Goal: Information Seeking & Learning: Learn about a topic

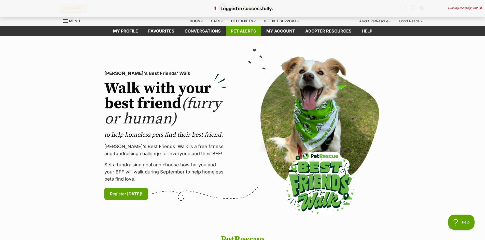
click at [242, 32] on link "Pet alerts" at bounding box center [243, 31] width 35 height 10
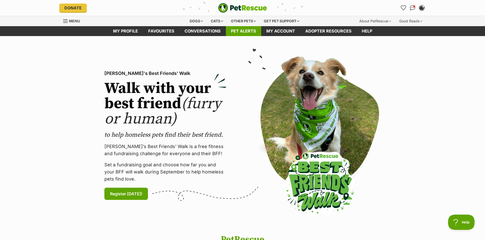
click at [247, 30] on link "Pet alerts" at bounding box center [243, 31] width 35 height 10
click at [249, 32] on link "Pet alerts" at bounding box center [243, 31] width 35 height 10
click at [241, 31] on link "Pet alerts" at bounding box center [243, 31] width 35 height 10
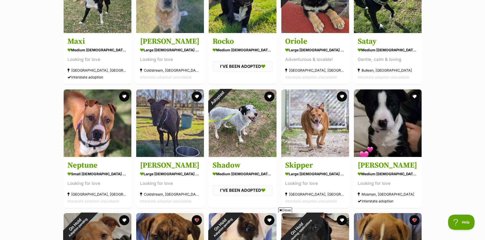
scroll to position [636, 0]
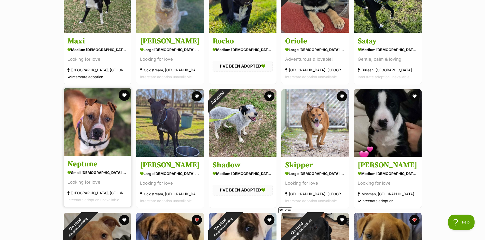
click at [123, 95] on button "favourite" at bounding box center [124, 95] width 11 height 11
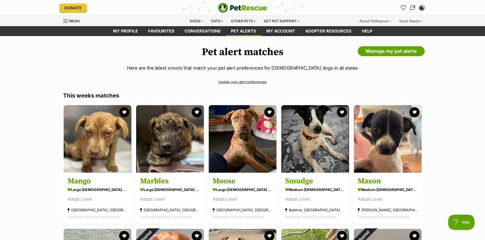
scroll to position [0, 0]
click at [198, 18] on div "Dogs" at bounding box center [196, 21] width 20 height 10
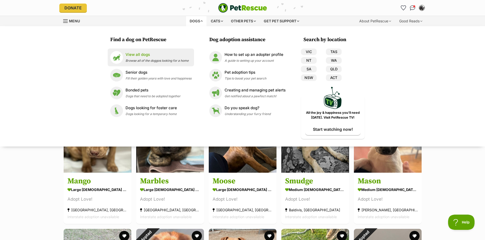
click at [129, 56] on p "View all dogs" at bounding box center [156, 55] width 63 height 6
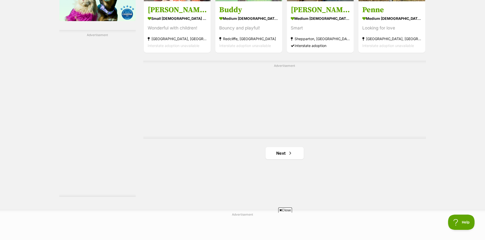
scroll to position [916, 0]
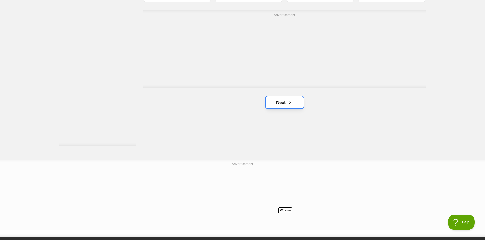
click at [280, 105] on link "Next" at bounding box center [284, 102] width 38 height 12
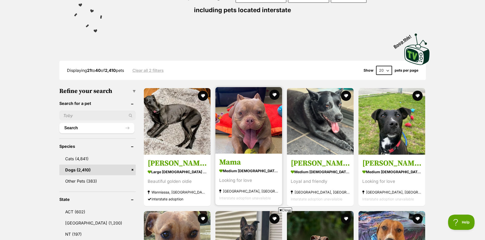
click at [253, 130] on img at bounding box center [248, 120] width 67 height 67
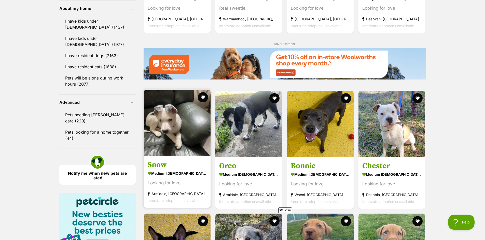
scroll to position [611, 0]
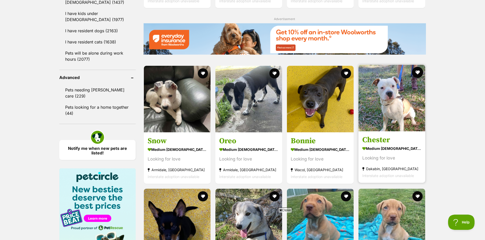
click at [417, 73] on button "favourite" at bounding box center [417, 72] width 11 height 11
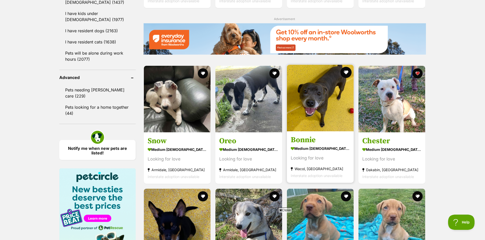
click at [346, 73] on button "favourite" at bounding box center [345, 72] width 11 height 11
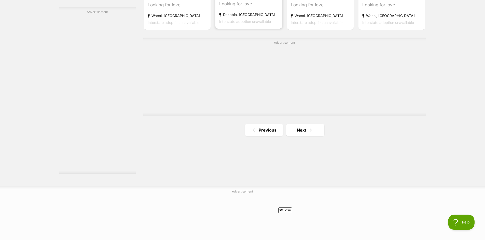
scroll to position [890, 0]
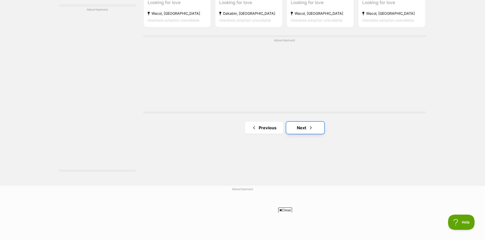
click at [299, 128] on link "Next" at bounding box center [305, 128] width 38 height 12
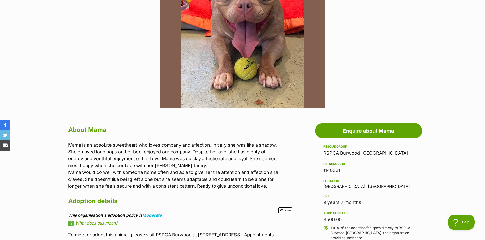
scroll to position [51, 0]
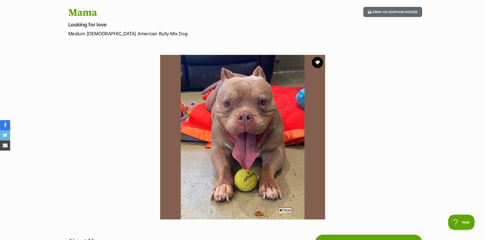
click at [317, 61] on button "favourite" at bounding box center [317, 62] width 11 height 11
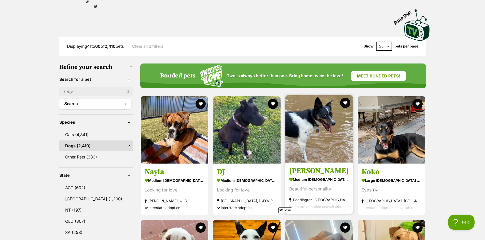
scroll to position [127, 0]
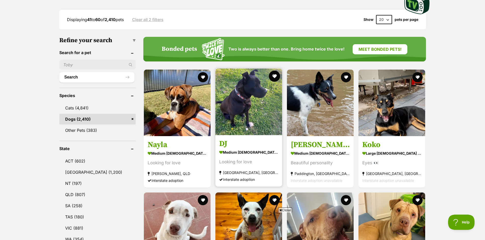
click at [272, 76] on button "favourite" at bounding box center [274, 76] width 11 height 11
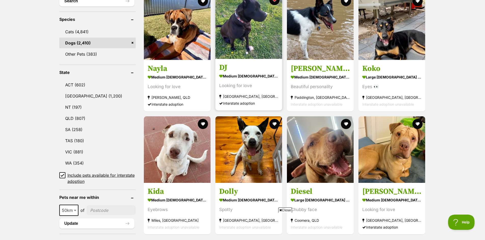
scroll to position [229, 0]
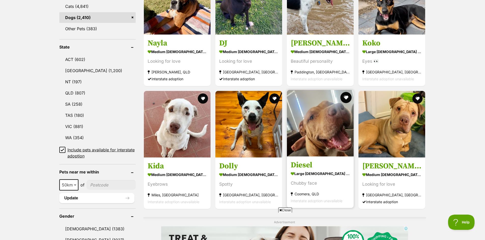
click at [345, 99] on button "favourite" at bounding box center [345, 97] width 11 height 11
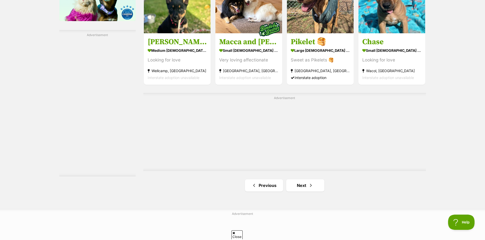
scroll to position [0, 0]
click at [299, 188] on link "Next" at bounding box center [305, 186] width 38 height 12
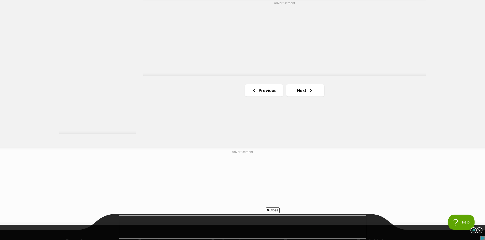
scroll to position [992, 0]
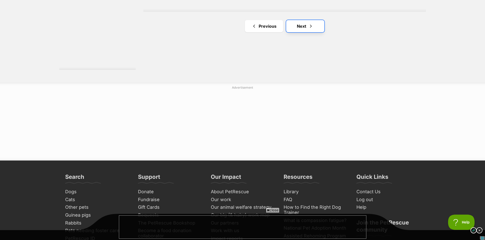
click at [302, 24] on link "Next" at bounding box center [305, 26] width 38 height 12
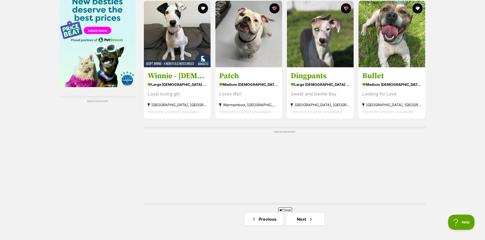
scroll to position [865, 0]
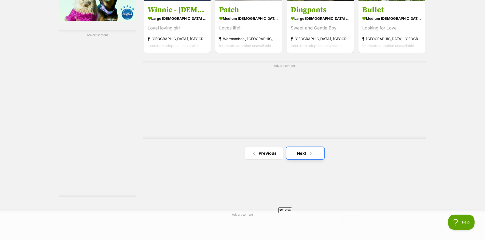
click at [304, 157] on link "Next" at bounding box center [305, 153] width 38 height 12
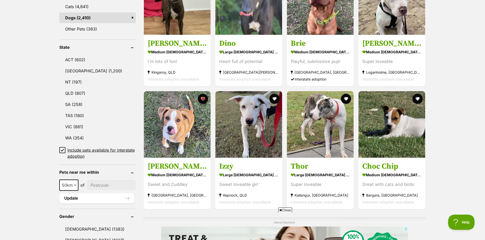
scroll to position [229, 0]
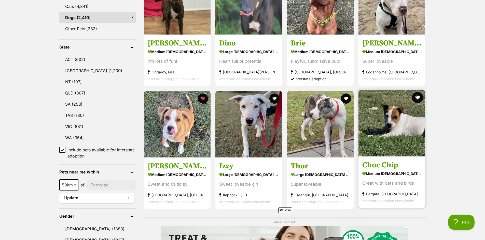
click at [417, 98] on button "favourite" at bounding box center [417, 97] width 11 height 11
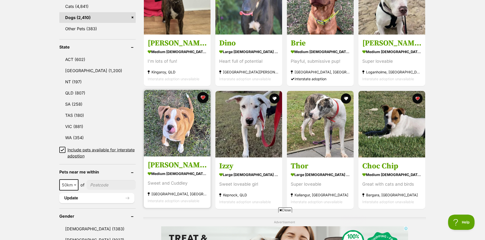
click at [204, 98] on button "favourite" at bounding box center [202, 97] width 11 height 11
click at [203, 98] on button "favourite" at bounding box center [202, 97] width 11 height 11
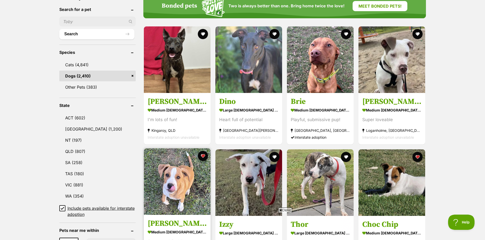
scroll to position [102, 0]
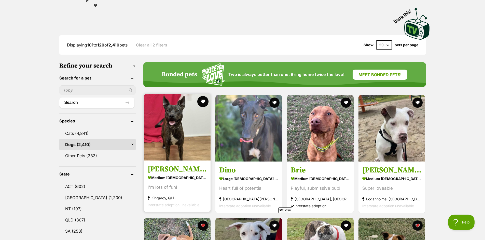
click at [201, 105] on button "favourite" at bounding box center [202, 101] width 11 height 11
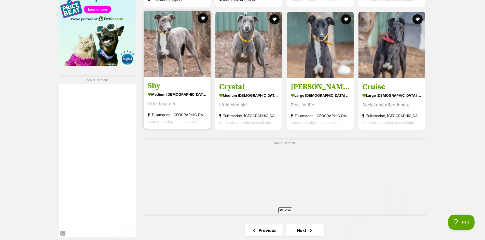
scroll to position [865, 0]
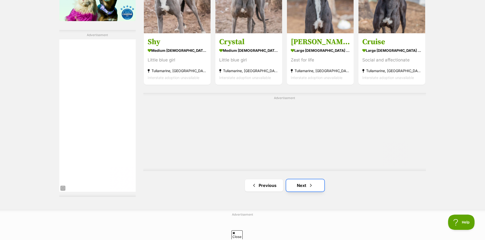
click at [303, 184] on link "Next" at bounding box center [305, 186] width 38 height 12
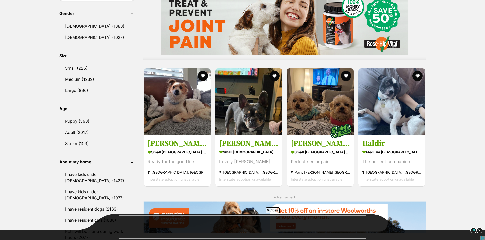
scroll to position [432, 0]
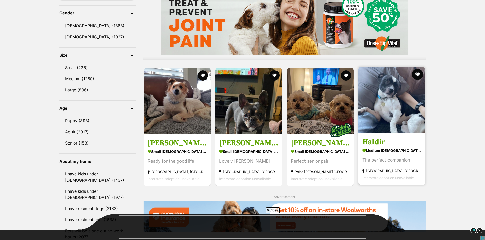
click at [415, 75] on button "favourite" at bounding box center [417, 74] width 11 height 11
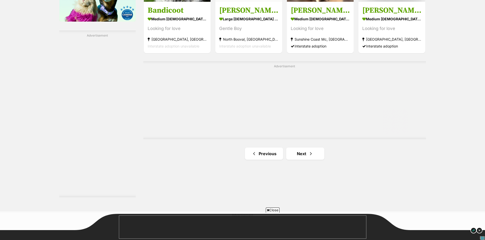
scroll to position [865, 0]
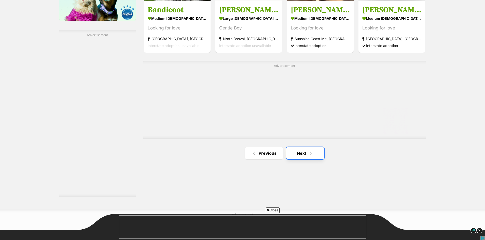
click at [306, 155] on link "Next" at bounding box center [305, 153] width 38 height 12
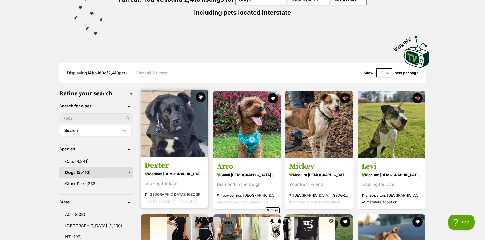
scroll to position [76, 0]
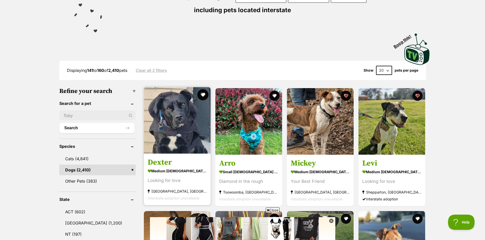
click at [202, 94] on button "favourite" at bounding box center [202, 94] width 11 height 11
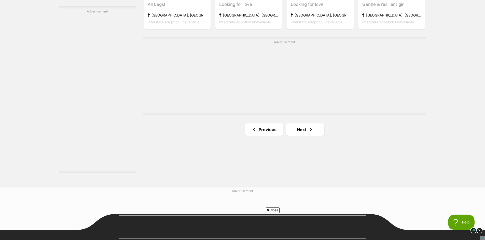
scroll to position [890, 0]
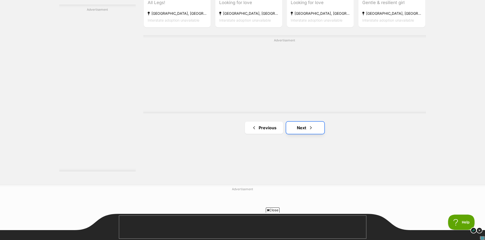
click at [306, 130] on link "Next" at bounding box center [305, 128] width 38 height 12
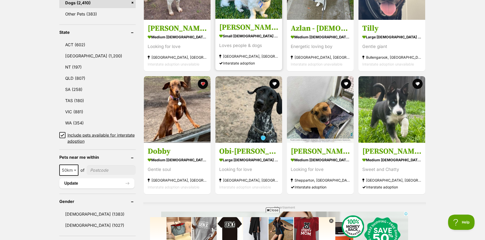
scroll to position [254, 0]
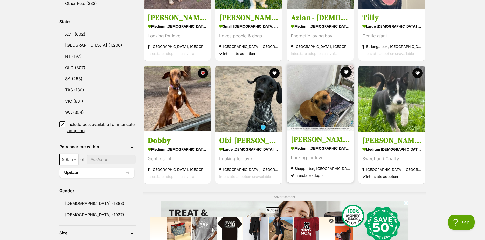
click at [345, 73] on button "favourite" at bounding box center [345, 72] width 11 height 11
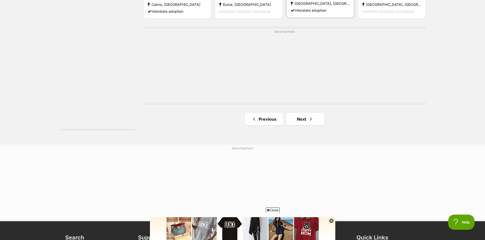
scroll to position [967, 0]
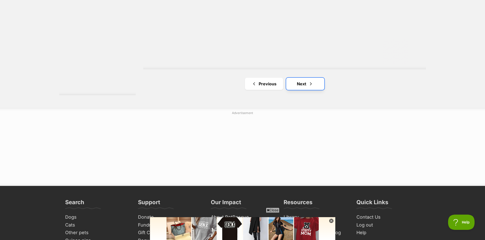
click at [302, 85] on link "Next" at bounding box center [305, 84] width 38 height 12
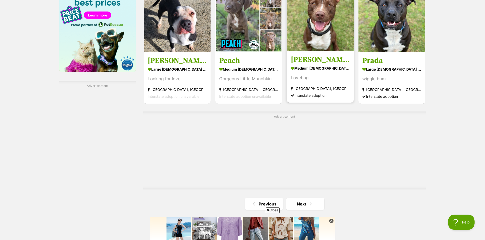
scroll to position [890, 0]
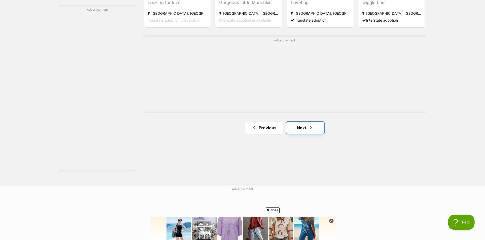
click at [301, 131] on link "Next" at bounding box center [305, 128] width 38 height 12
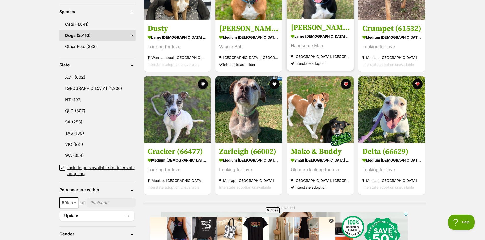
scroll to position [229, 0]
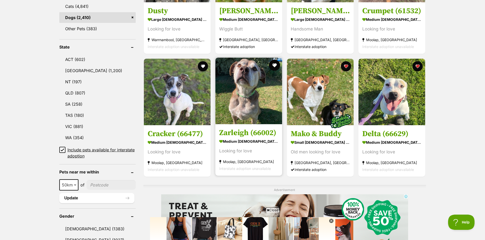
click at [274, 65] on button "favourite" at bounding box center [274, 65] width 11 height 11
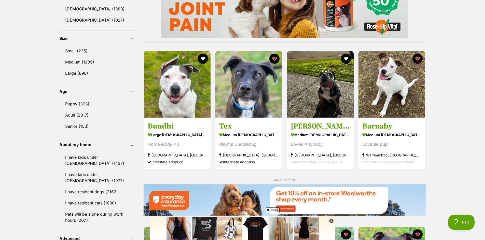
scroll to position [458, 0]
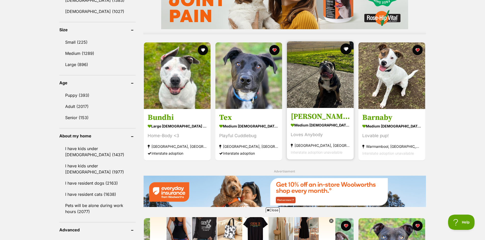
click at [345, 50] on button "favourite" at bounding box center [345, 49] width 11 height 11
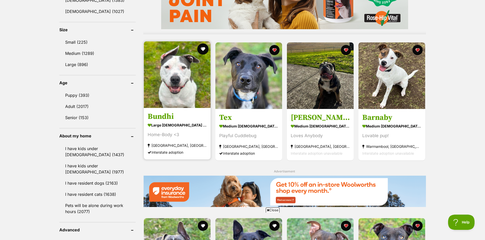
scroll to position [0, 0]
click at [203, 47] on button "favourite" at bounding box center [202, 49] width 11 height 11
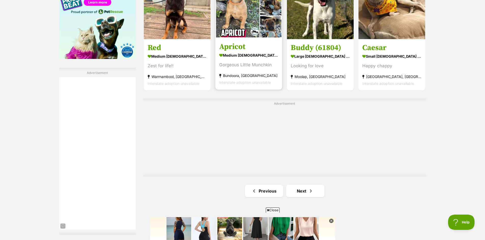
scroll to position [839, 0]
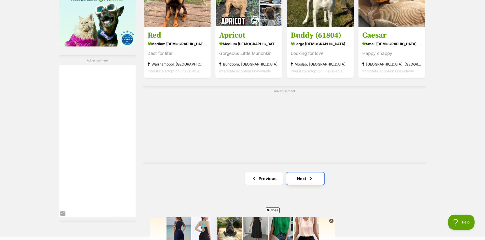
click at [305, 178] on link "Next" at bounding box center [305, 179] width 38 height 12
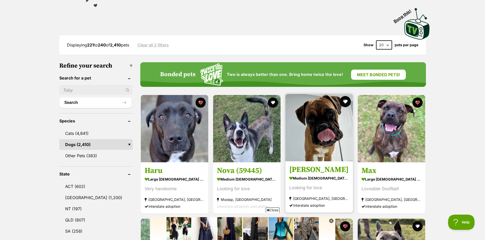
click at [343, 102] on button "favourite" at bounding box center [344, 101] width 11 height 11
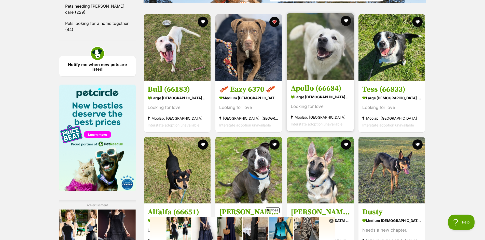
scroll to position [763, 0]
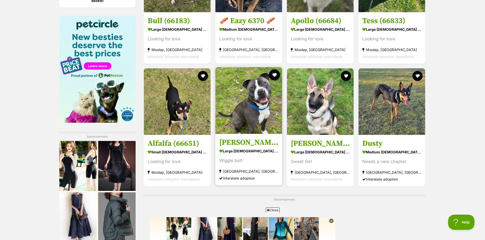
click at [273, 75] on button "favourite" at bounding box center [274, 74] width 11 height 11
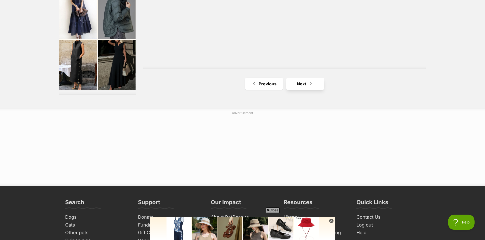
scroll to position [0, 0]
click at [300, 84] on link "Next" at bounding box center [305, 84] width 38 height 12
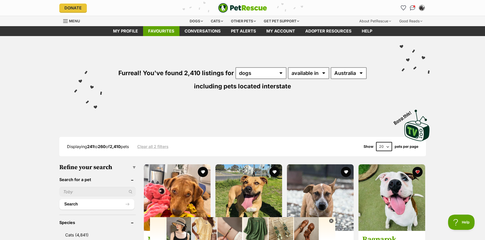
click at [164, 31] on link "Favourites" at bounding box center [161, 31] width 36 height 10
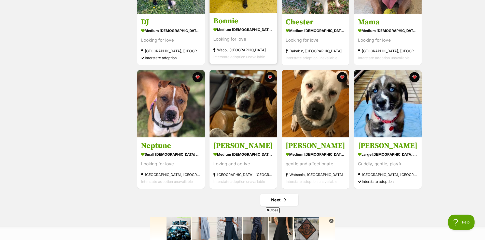
scroll to position [560, 0]
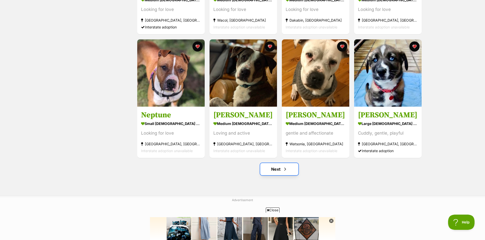
click at [278, 171] on link "Next" at bounding box center [279, 169] width 38 height 12
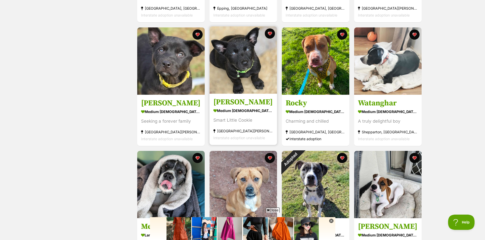
scroll to position [254, 0]
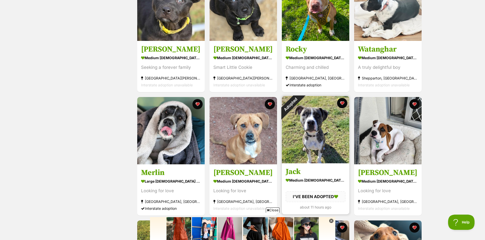
click at [320, 137] on img at bounding box center [315, 129] width 67 height 67
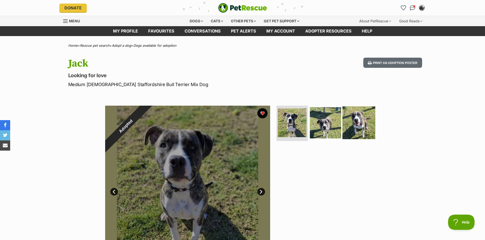
click at [363, 120] on img at bounding box center [358, 122] width 33 height 33
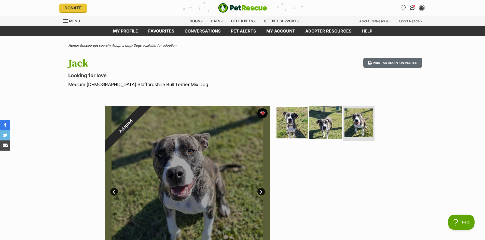
click at [327, 126] on img at bounding box center [325, 122] width 33 height 33
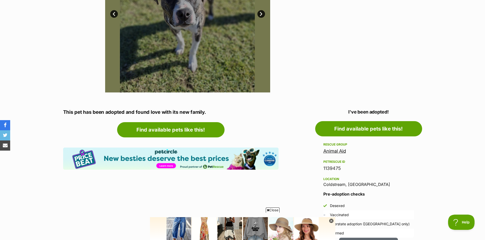
click at [336, 150] on link "Animal Aid" at bounding box center [334, 151] width 23 height 5
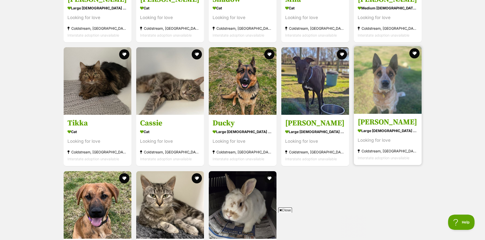
scroll to position [1297, 0]
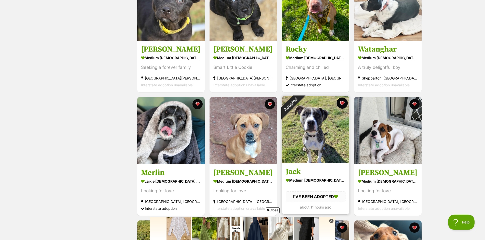
click at [342, 102] on button "favourite" at bounding box center [341, 103] width 11 height 11
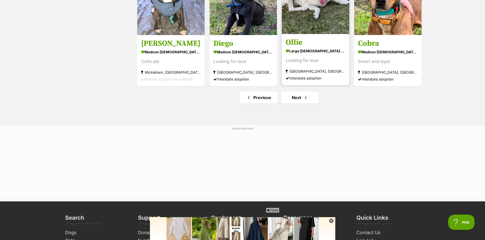
scroll to position [636, 0]
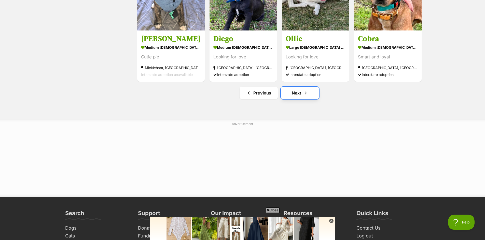
click at [296, 93] on link "Next" at bounding box center [300, 93] width 38 height 12
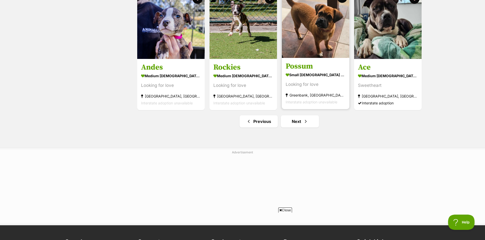
scroll to position [636, 0]
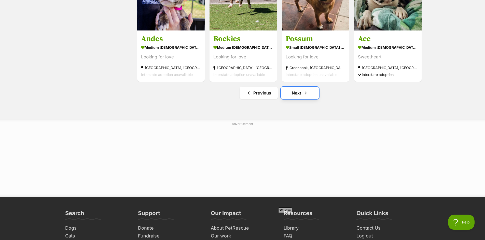
click at [299, 94] on link "Next" at bounding box center [300, 93] width 38 height 12
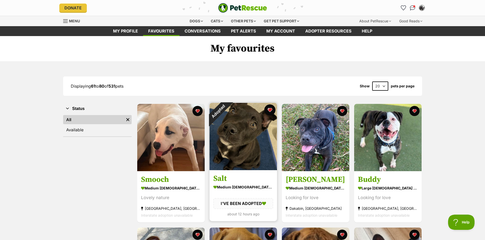
click at [268, 111] on button "favourite" at bounding box center [269, 110] width 11 height 11
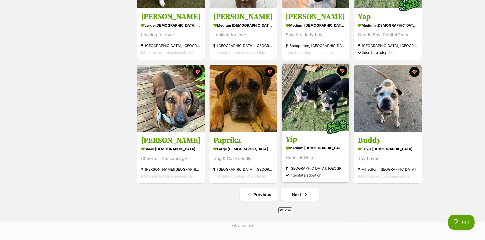
scroll to position [611, 0]
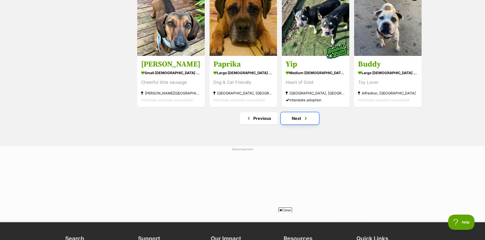
click at [298, 122] on link "Next" at bounding box center [300, 118] width 38 height 12
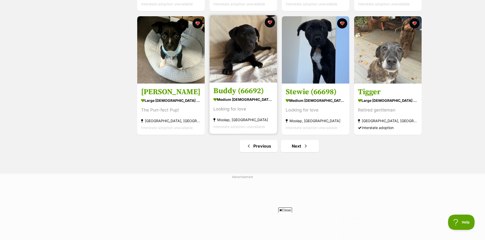
scroll to position [611, 0]
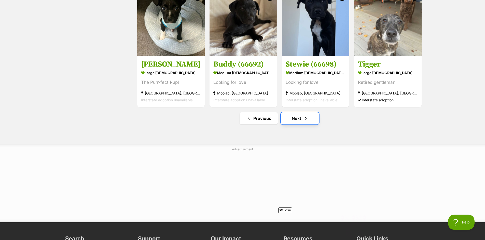
click at [294, 119] on link "Next" at bounding box center [300, 118] width 38 height 12
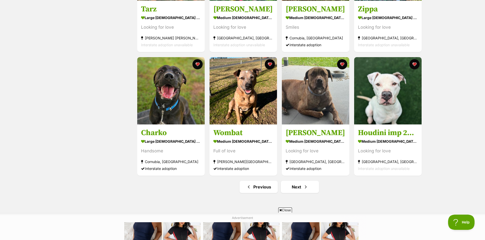
scroll to position [585, 0]
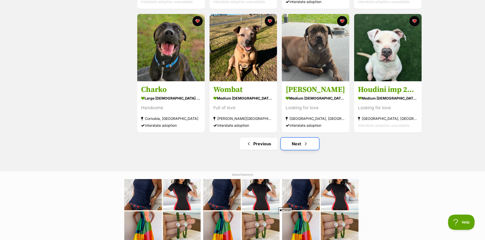
click at [300, 144] on link "Next" at bounding box center [300, 144] width 38 height 12
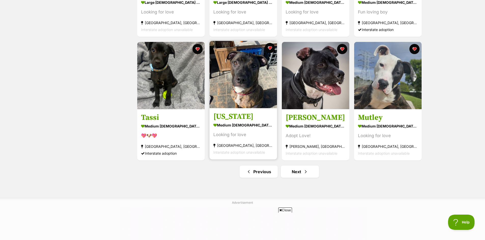
scroll to position [560, 0]
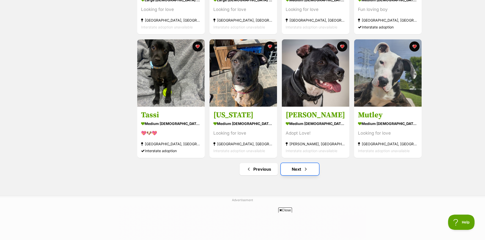
click at [292, 170] on link "Next" at bounding box center [300, 169] width 38 height 12
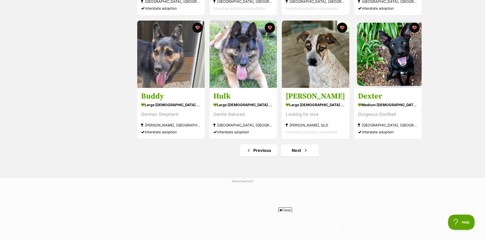
scroll to position [636, 0]
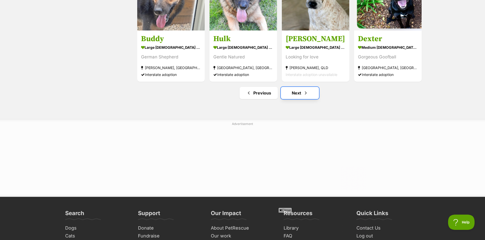
click at [298, 95] on link "Next" at bounding box center [300, 93] width 38 height 12
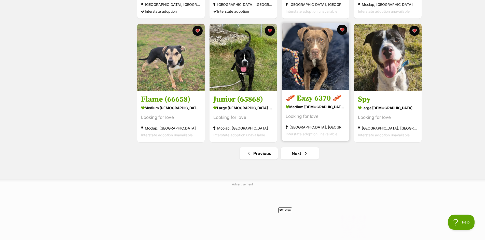
scroll to position [636, 0]
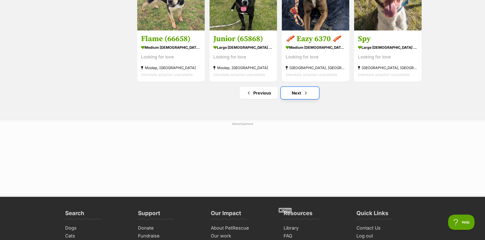
click at [298, 98] on link "Next" at bounding box center [300, 93] width 38 height 12
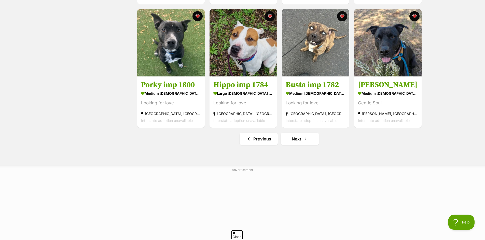
scroll to position [636, 0]
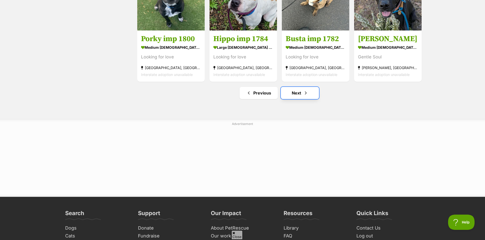
click at [296, 97] on link "Next" at bounding box center [300, 93] width 38 height 12
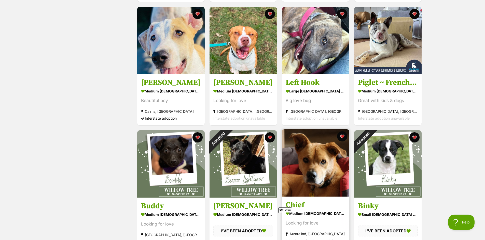
scroll to position [254, 0]
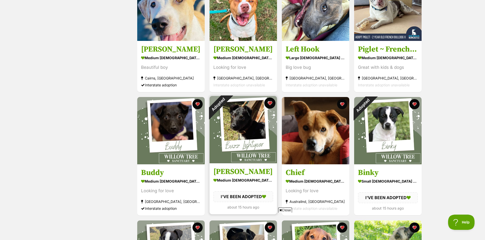
click at [269, 105] on button "favourite" at bounding box center [269, 103] width 11 height 11
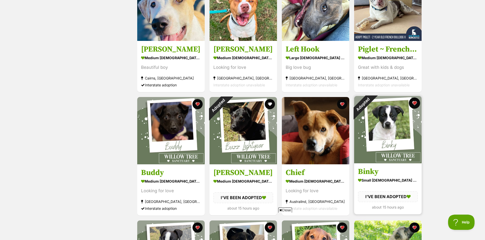
click at [412, 105] on button "favourite" at bounding box center [414, 103] width 11 height 11
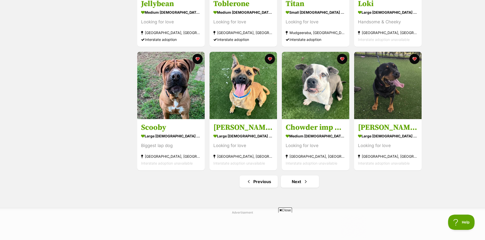
scroll to position [611, 0]
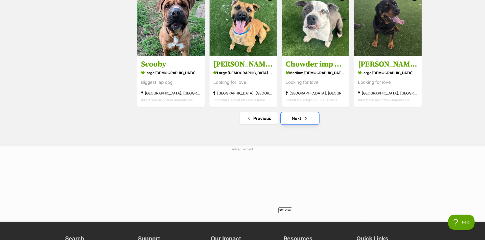
click at [299, 120] on link "Next" at bounding box center [300, 118] width 38 height 12
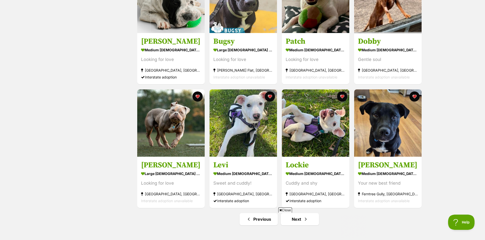
scroll to position [534, 0]
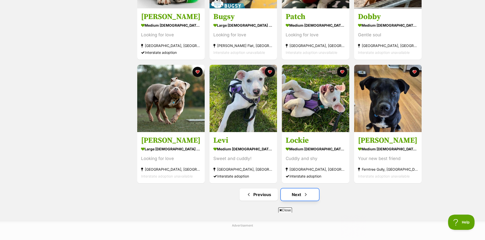
click at [295, 194] on link "Next" at bounding box center [300, 195] width 38 height 12
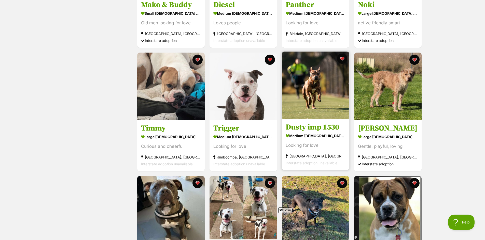
scroll to position [280, 0]
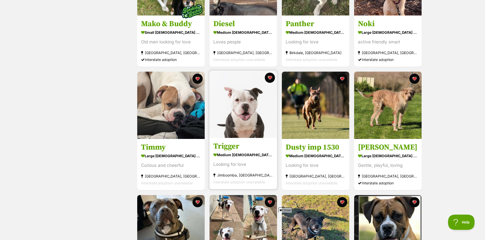
click at [250, 111] on img at bounding box center [242, 104] width 67 height 67
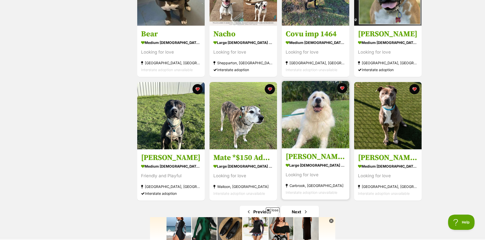
scroll to position [585, 0]
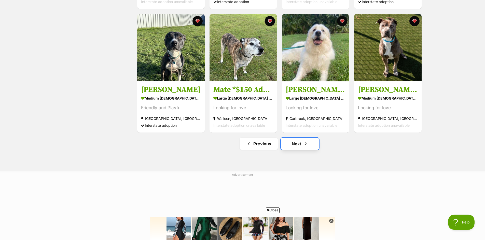
click at [303, 144] on span "Next page" at bounding box center [305, 144] width 5 height 6
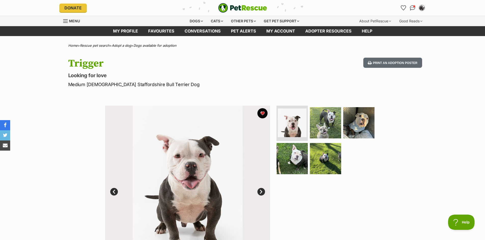
click at [262, 193] on link "Next" at bounding box center [261, 192] width 8 height 8
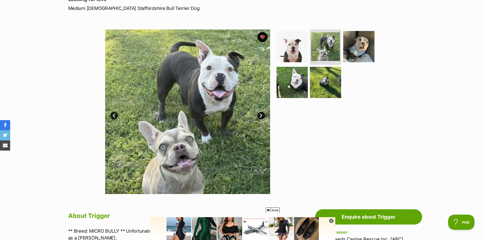
click at [263, 116] on link "Next" at bounding box center [261, 116] width 8 height 8
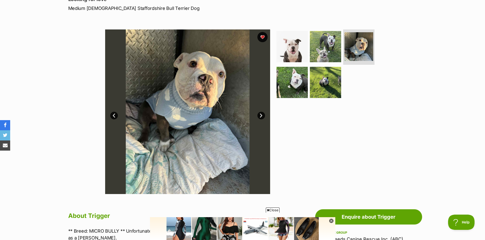
click at [262, 116] on link "Next" at bounding box center [261, 116] width 8 height 8
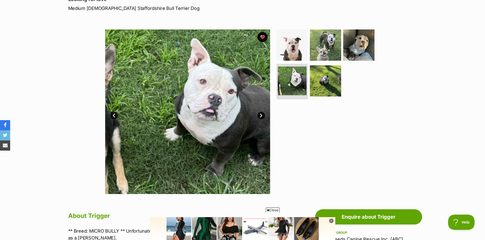
click at [262, 116] on link "Next" at bounding box center [261, 116] width 8 height 8
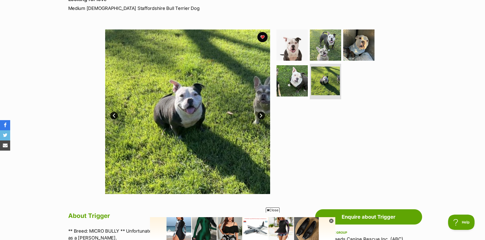
click at [262, 116] on link "Next" at bounding box center [261, 116] width 8 height 8
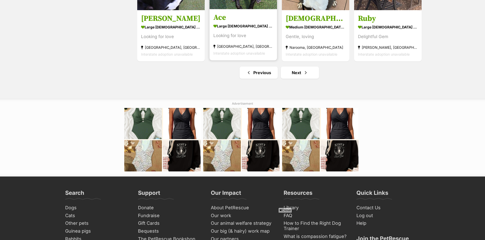
scroll to position [661, 0]
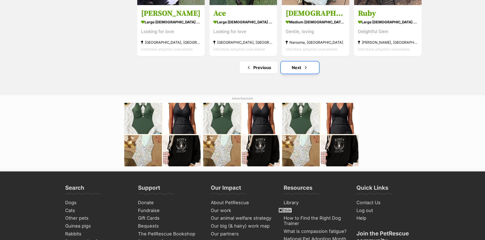
click at [299, 69] on link "Next" at bounding box center [300, 68] width 38 height 12
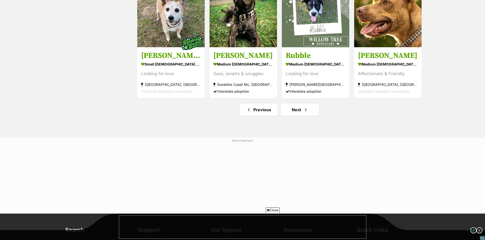
scroll to position [661, 0]
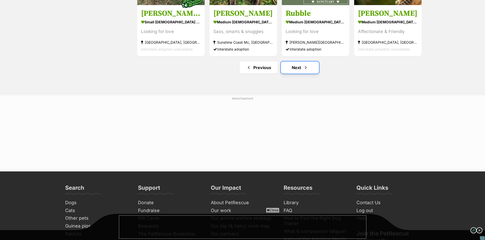
click at [296, 71] on link "Next" at bounding box center [300, 68] width 38 height 12
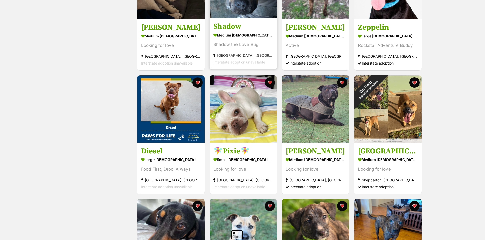
scroll to position [153, 0]
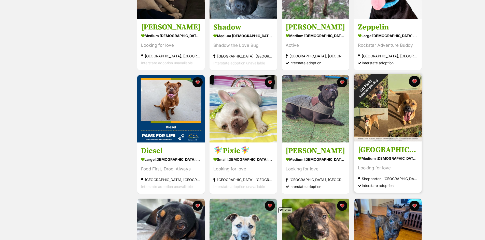
click at [414, 81] on button "favourite" at bounding box center [414, 81] width 11 height 11
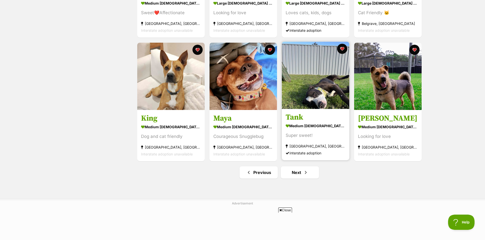
scroll to position [585, 0]
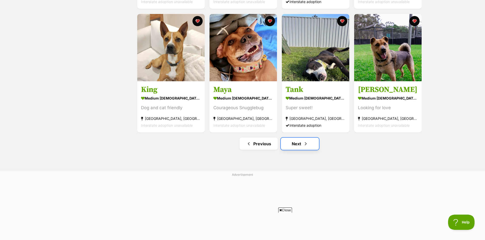
click at [299, 146] on link "Next" at bounding box center [300, 144] width 38 height 12
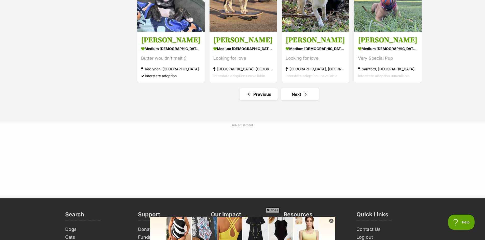
scroll to position [636, 0]
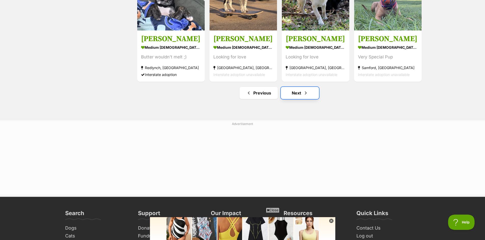
click at [302, 95] on link "Next" at bounding box center [300, 93] width 38 height 12
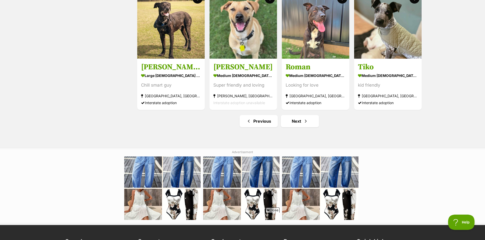
scroll to position [611, 0]
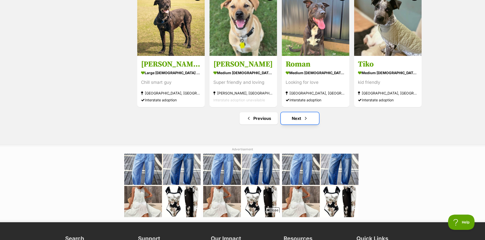
click at [297, 120] on link "Next" at bounding box center [300, 118] width 38 height 12
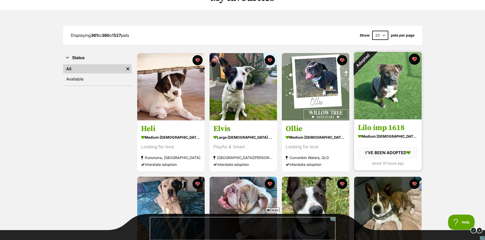
click at [416, 58] on button "favourite" at bounding box center [414, 59] width 11 height 11
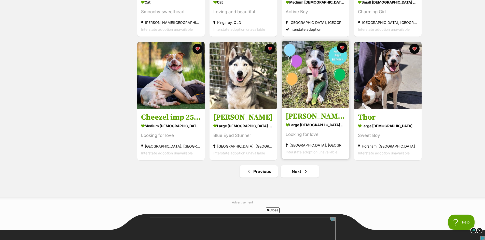
scroll to position [585, 0]
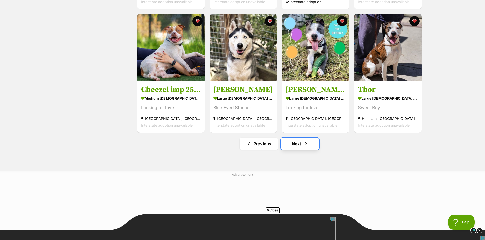
click at [296, 143] on link "Next" at bounding box center [300, 144] width 38 height 12
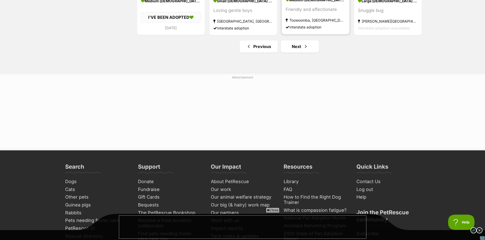
scroll to position [687, 0]
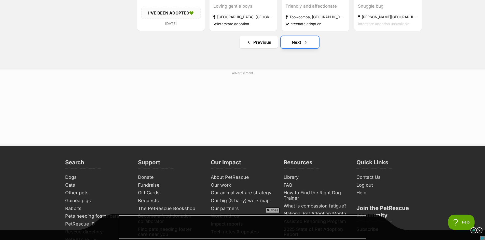
click at [299, 42] on link "Next" at bounding box center [300, 42] width 38 height 12
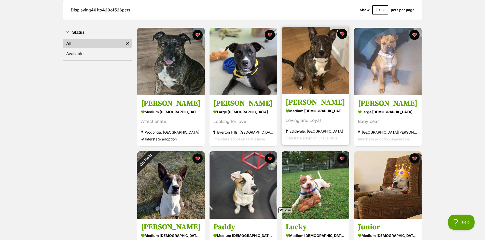
scroll to position [153, 0]
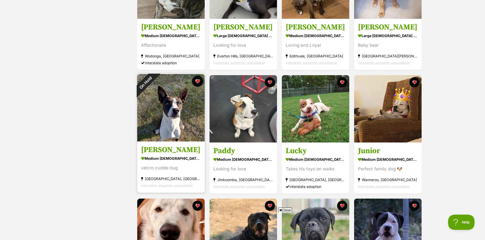
click at [198, 83] on button "favourite" at bounding box center [197, 81] width 11 height 11
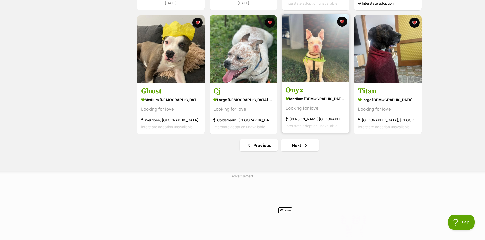
scroll to position [585, 0]
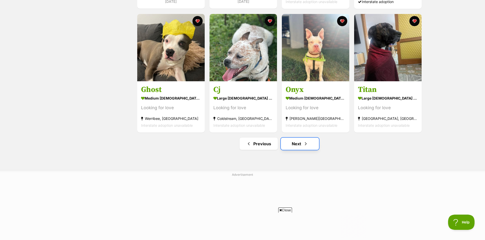
click at [293, 145] on link "Next" at bounding box center [300, 144] width 38 height 12
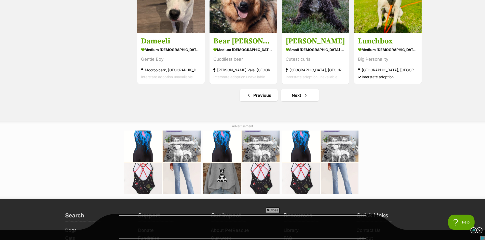
scroll to position [636, 0]
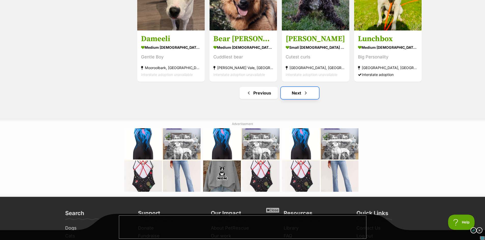
click at [295, 91] on link "Next" at bounding box center [300, 93] width 38 height 12
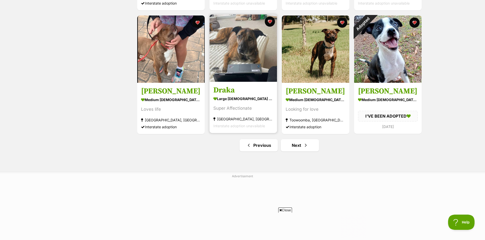
scroll to position [585, 0]
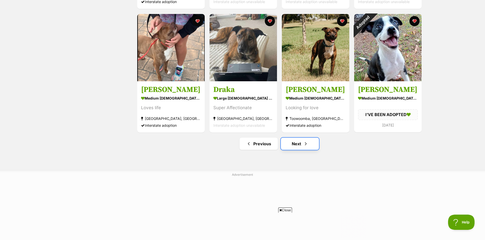
click at [297, 145] on link "Next" at bounding box center [300, 144] width 38 height 12
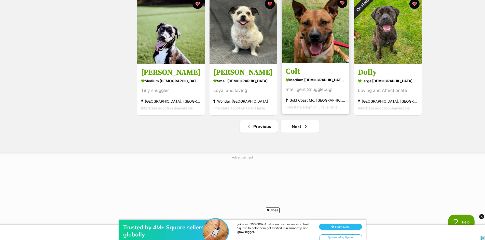
scroll to position [611, 0]
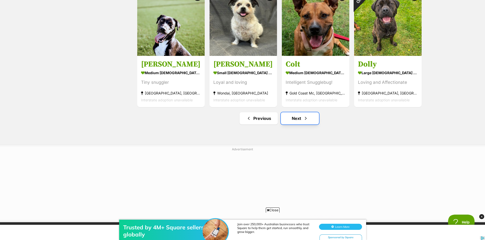
click at [294, 120] on link "Next" at bounding box center [300, 118] width 38 height 12
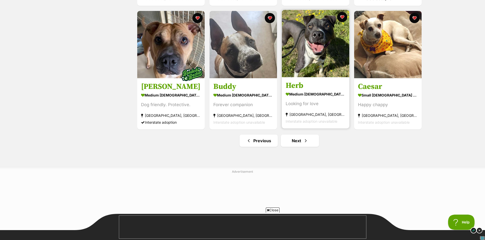
scroll to position [661, 0]
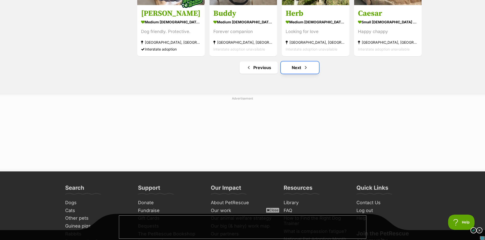
click at [297, 69] on link "Next" at bounding box center [300, 68] width 38 height 12
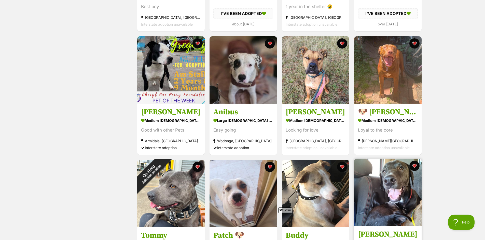
scroll to position [315, 0]
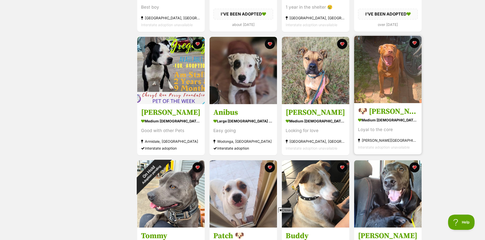
click at [389, 77] on img at bounding box center [387, 69] width 67 height 67
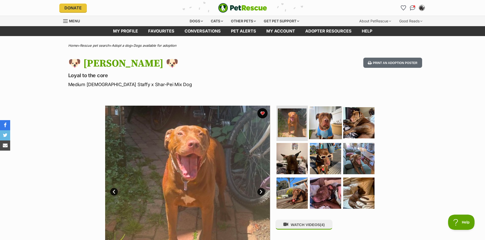
click at [329, 127] on img at bounding box center [325, 122] width 33 height 33
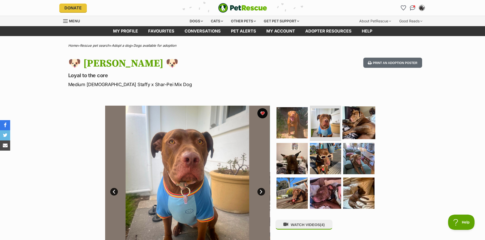
click at [359, 126] on img at bounding box center [358, 122] width 33 height 33
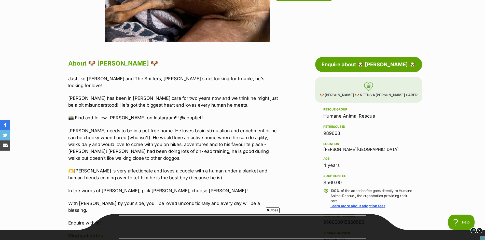
click at [361, 118] on link "Humane Animal Rescue" at bounding box center [349, 115] width 52 height 5
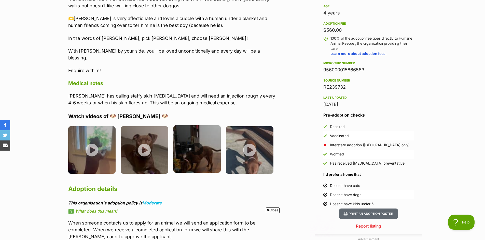
click at [198, 136] on img at bounding box center [197, 149] width 48 height 48
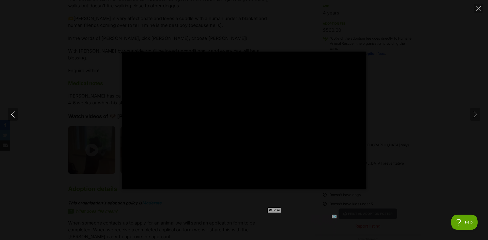
type input "100"
click at [475, 115] on icon "Next" at bounding box center [476, 114] width 6 height 6
type input "100"
click at [475, 115] on icon "Next" at bounding box center [476, 114] width 6 height 6
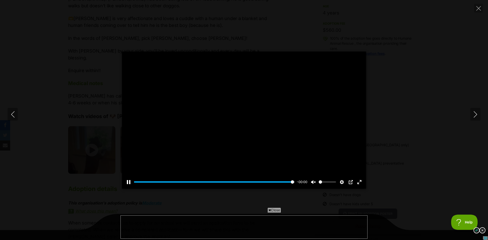
type input "100"
click at [476, 116] on icon "Next" at bounding box center [475, 114] width 3 height 6
type input "100"
click at [477, 116] on icon "Next" at bounding box center [476, 114] width 6 height 6
click at [480, 11] on button "Close" at bounding box center [478, 8] width 9 height 9
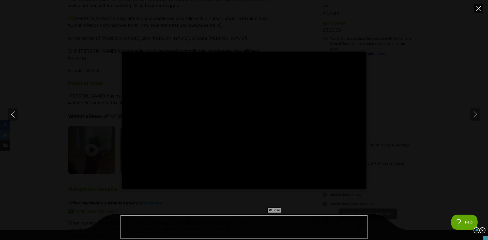
type input "18.88"
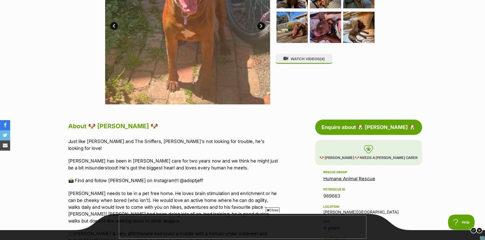
scroll to position [76, 0]
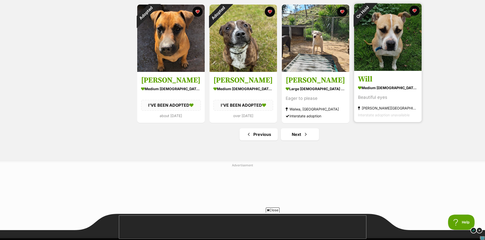
click at [386, 77] on link "Will medium male Dog Beautiful eyes Corio, VIC Interstate adoption unavailable" at bounding box center [387, 97] width 67 height 52
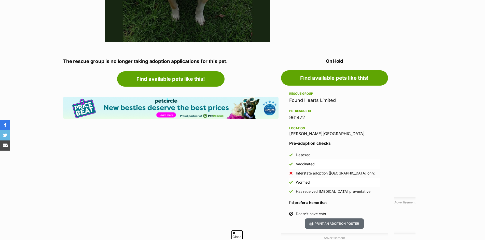
click at [328, 102] on link "Found Hearts Limited" at bounding box center [312, 100] width 47 height 5
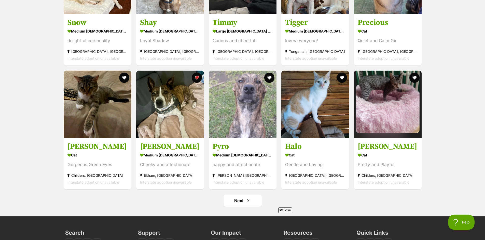
scroll to position [1755, 0]
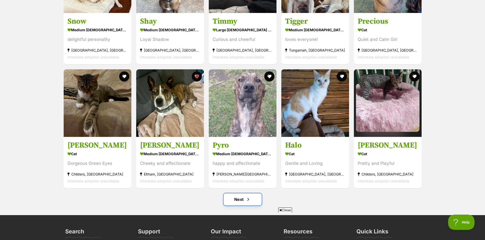
click at [238, 194] on link "Next" at bounding box center [242, 200] width 38 height 12
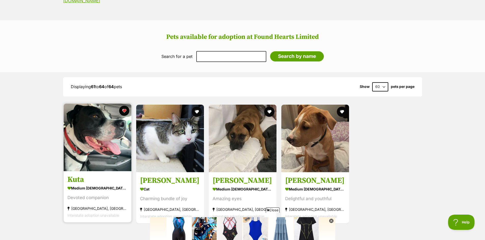
click at [101, 124] on img at bounding box center [98, 138] width 68 height 68
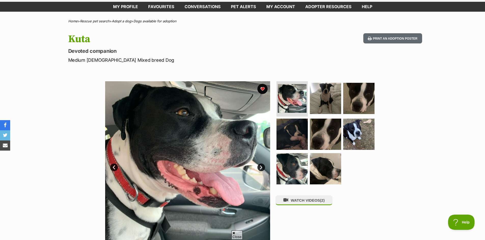
scroll to position [25, 0]
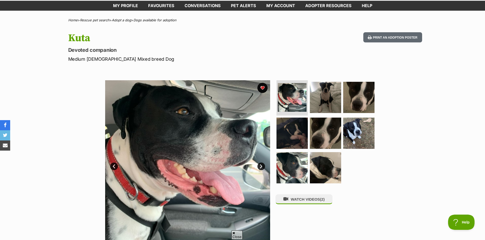
click at [189, 146] on img at bounding box center [187, 162] width 165 height 165
click at [216, 133] on img at bounding box center [187, 162] width 165 height 165
click at [263, 166] on link "Next" at bounding box center [261, 167] width 8 height 8
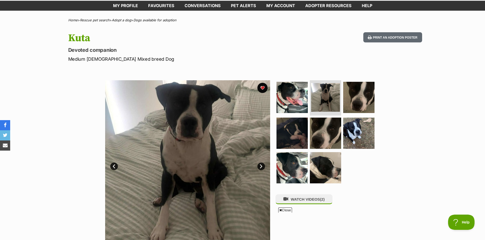
click at [263, 166] on link "Next" at bounding box center [261, 167] width 8 height 8
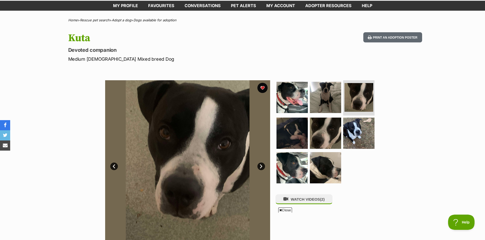
click at [263, 166] on link "Next" at bounding box center [261, 167] width 8 height 8
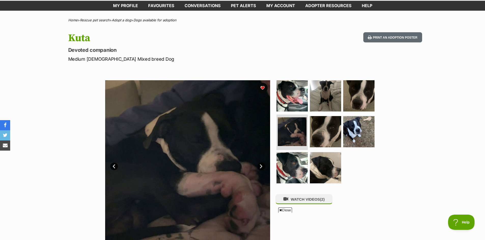
click at [263, 166] on link "Next" at bounding box center [261, 167] width 8 height 8
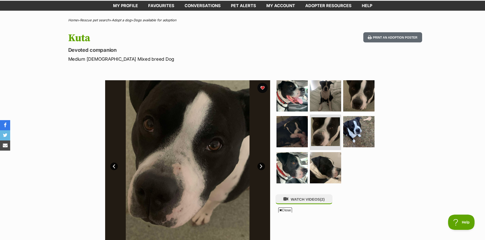
click at [263, 166] on link "Next" at bounding box center [261, 167] width 8 height 8
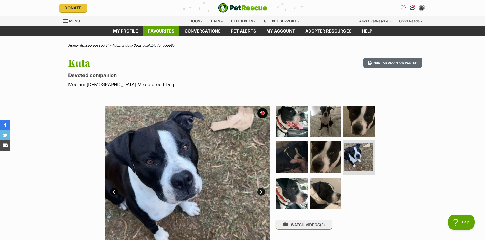
click at [164, 32] on link "Favourites" at bounding box center [161, 31] width 36 height 10
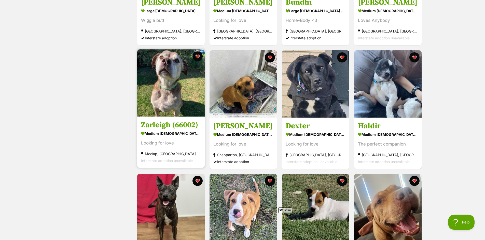
scroll to position [178, 0]
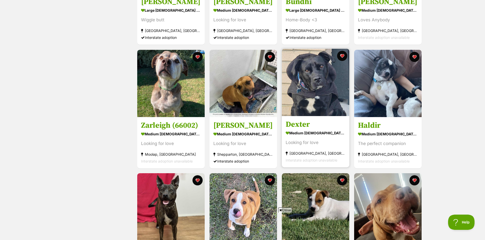
click at [308, 88] on img at bounding box center [315, 82] width 67 height 67
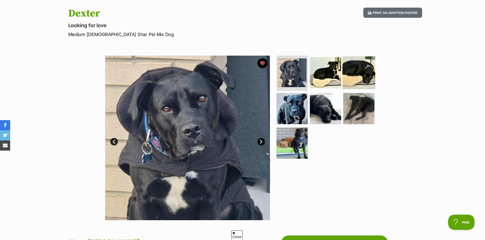
scroll to position [51, 0]
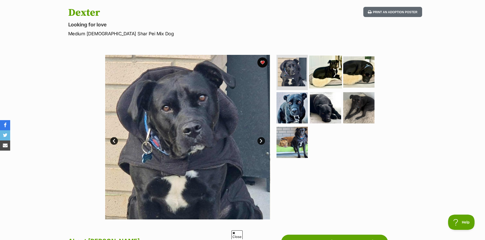
click at [331, 71] on img at bounding box center [325, 71] width 33 height 33
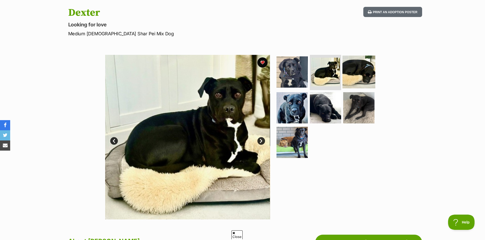
scroll to position [0, 0]
click at [360, 74] on img at bounding box center [358, 71] width 33 height 33
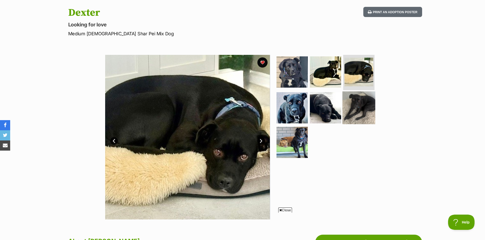
click at [350, 99] on img at bounding box center [358, 108] width 33 height 33
